Goal: Task Accomplishment & Management: Manage account settings

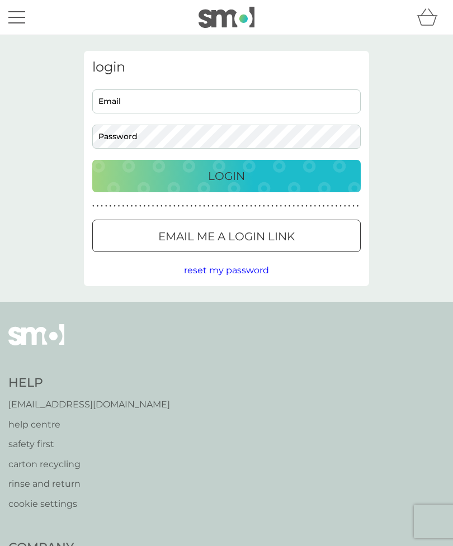
click at [129, 104] on input "Email" at bounding box center [226, 101] width 268 height 24
type input "[EMAIL_ADDRESS][DOMAIN_NAME]"
click at [226, 176] on button "Login" at bounding box center [226, 176] width 268 height 32
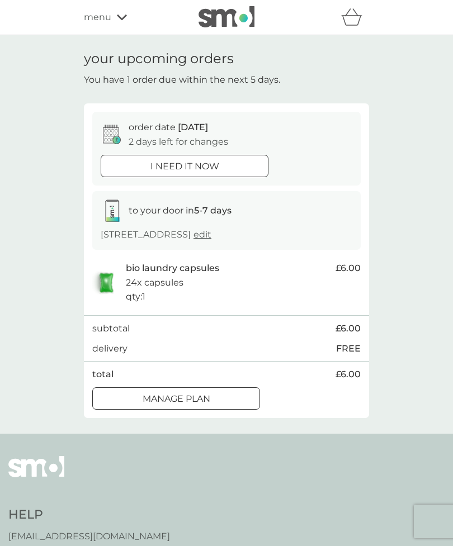
click at [178, 405] on div at bounding box center [176, 399] width 40 height 12
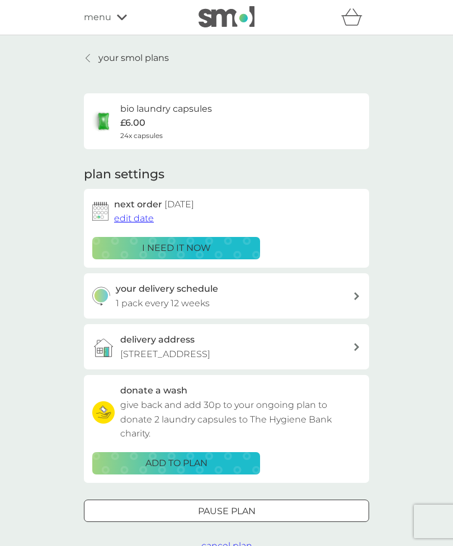
click at [210, 242] on p "i need it now" at bounding box center [176, 248] width 69 height 15
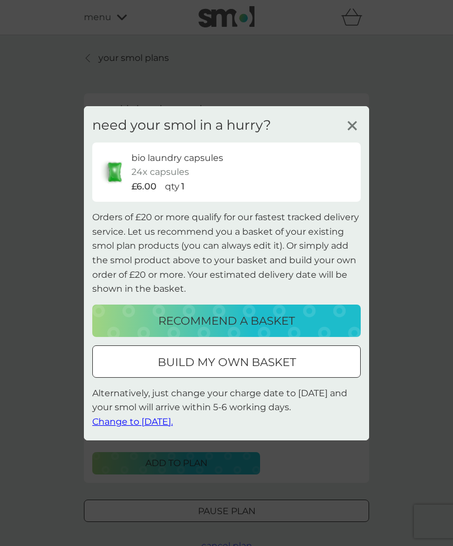
click at [156, 425] on span "Change to tomorrow." at bounding box center [132, 422] width 81 height 11
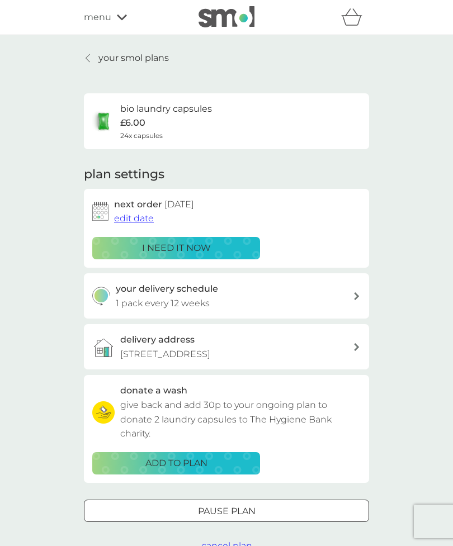
click at [95, 60] on link "your smol plans" at bounding box center [126, 58] width 85 height 15
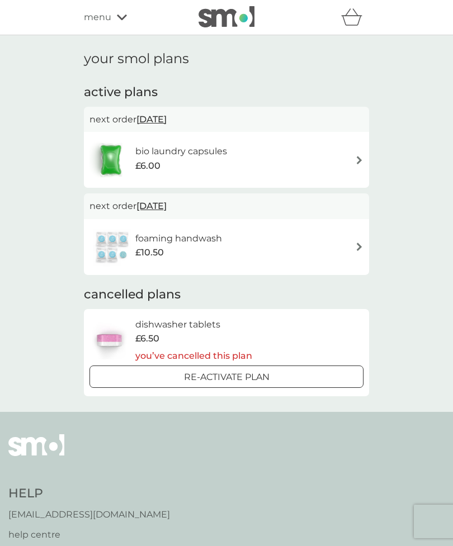
click at [351, 247] on div "foaming handwash £10.50" at bounding box center [226, 247] width 274 height 39
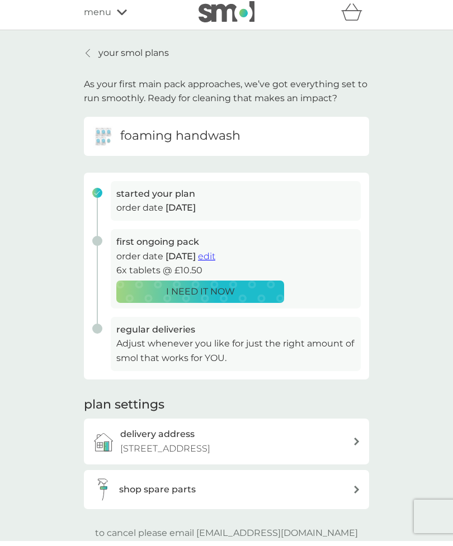
click at [303, 290] on div "first ongoing pack order date 21 Sep 2025 edit 6x tablets @ £10.50 I NEED IT NOW" at bounding box center [236, 273] width 250 height 79
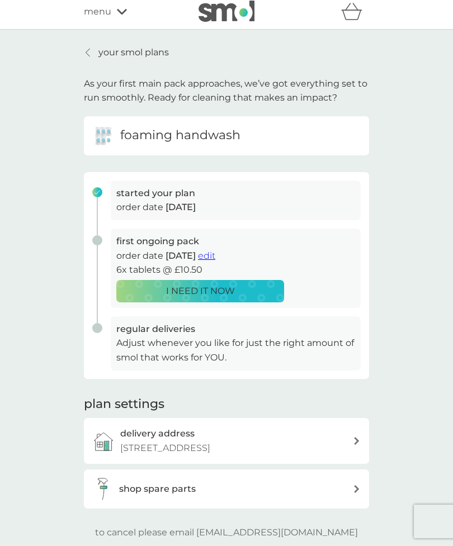
click at [215, 256] on span "edit" at bounding box center [206, 255] width 17 height 11
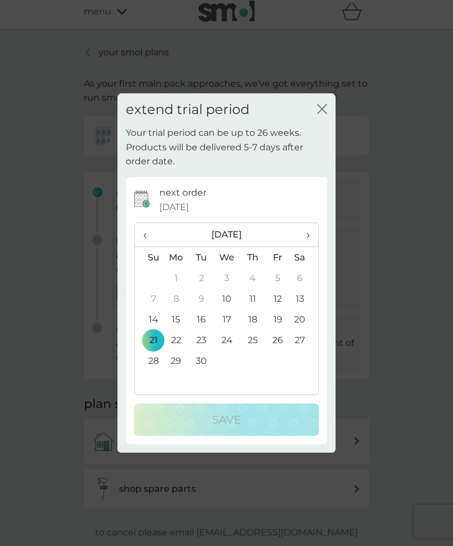
click at [303, 235] on span "›" at bounding box center [304, 234] width 11 height 23
click at [278, 297] on td "10" at bounding box center [277, 299] width 25 height 21
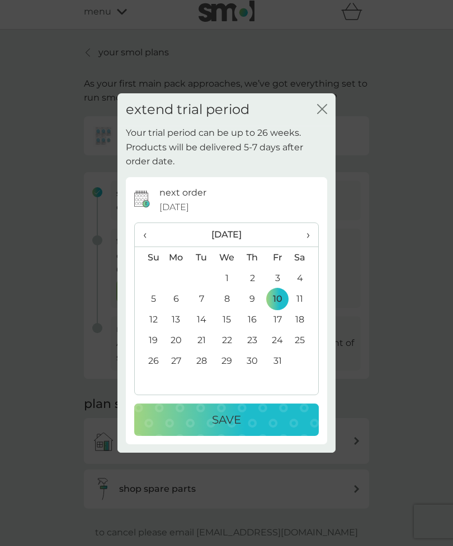
click at [216, 419] on p "Save" at bounding box center [226, 420] width 29 height 18
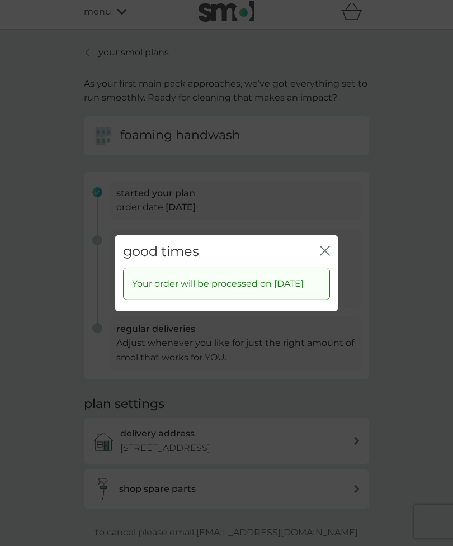
click at [326, 245] on icon "close" at bounding box center [325, 250] width 10 height 10
